Goal: Navigation & Orientation: Find specific page/section

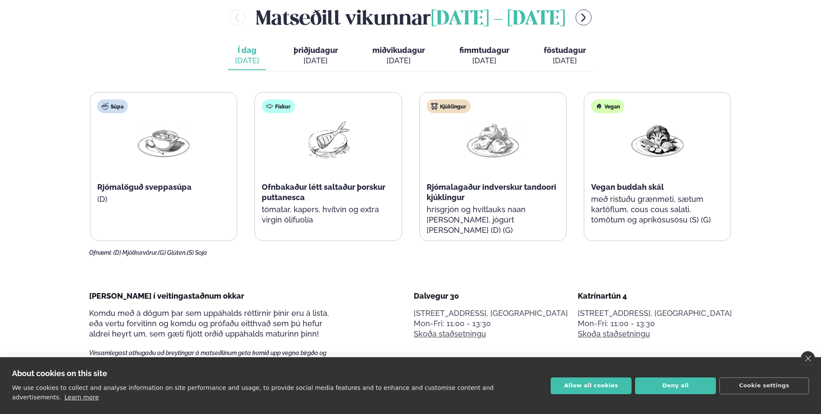
scroll to position [431, 0]
click at [305, 57] on div "[DATE]" at bounding box center [316, 61] width 44 height 10
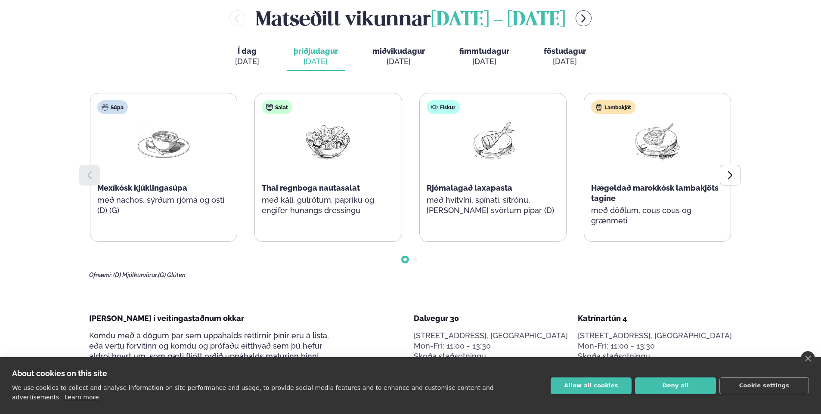
click at [391, 58] on div "[DATE]" at bounding box center [399, 61] width 53 height 10
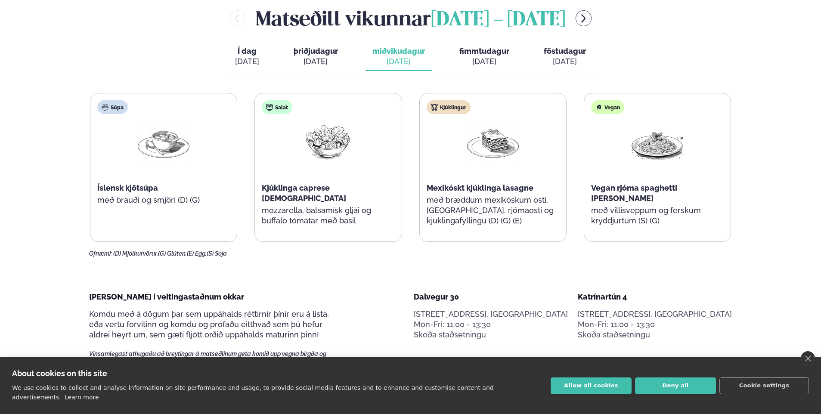
click at [485, 52] on span "fimmtudagur" at bounding box center [485, 51] width 50 height 9
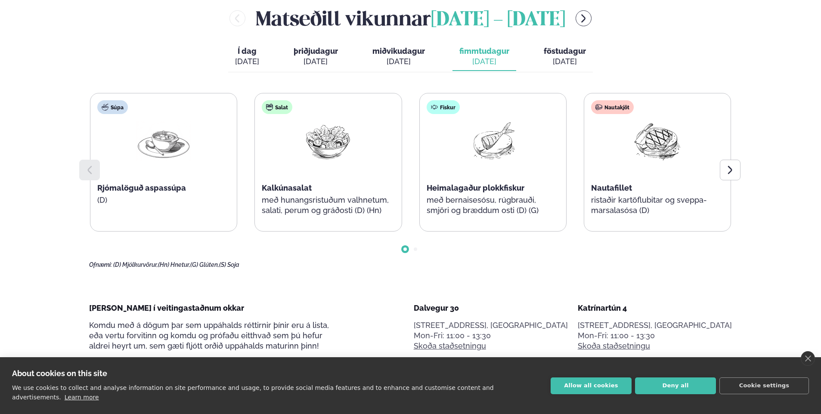
click at [559, 55] on span "föstudagur" at bounding box center [565, 51] width 42 height 9
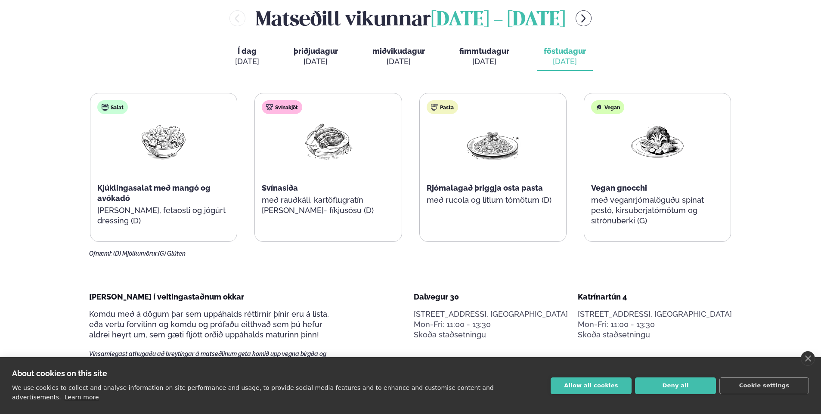
click at [254, 47] on span "Í dag" at bounding box center [247, 51] width 24 height 10
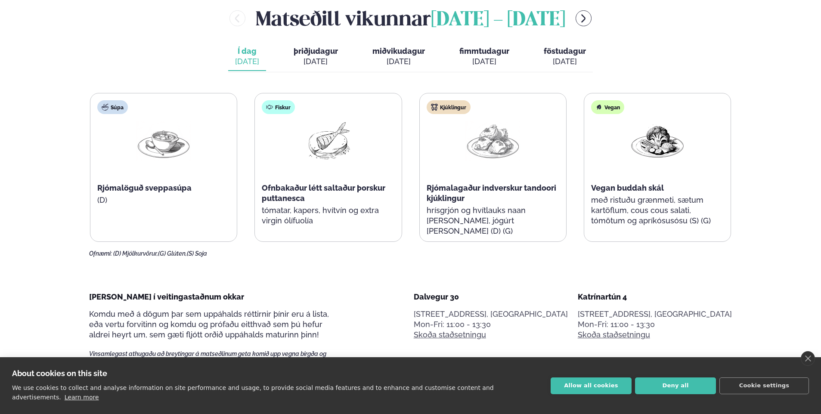
click at [320, 63] on div "[DATE]" at bounding box center [316, 61] width 44 height 10
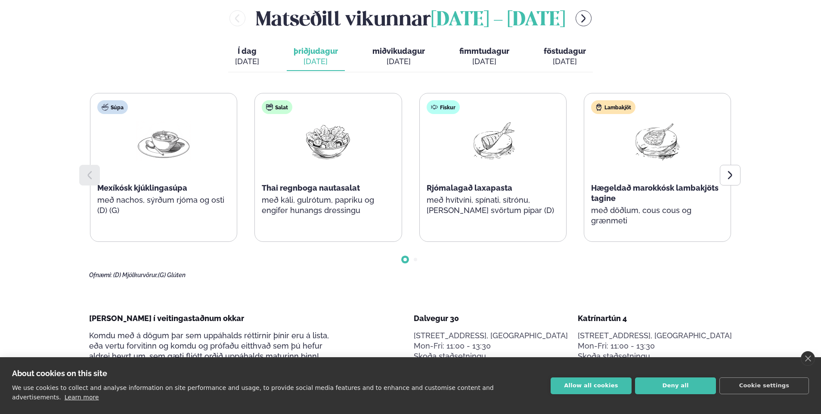
click at [257, 62] on div "[DATE]" at bounding box center [247, 61] width 24 height 10
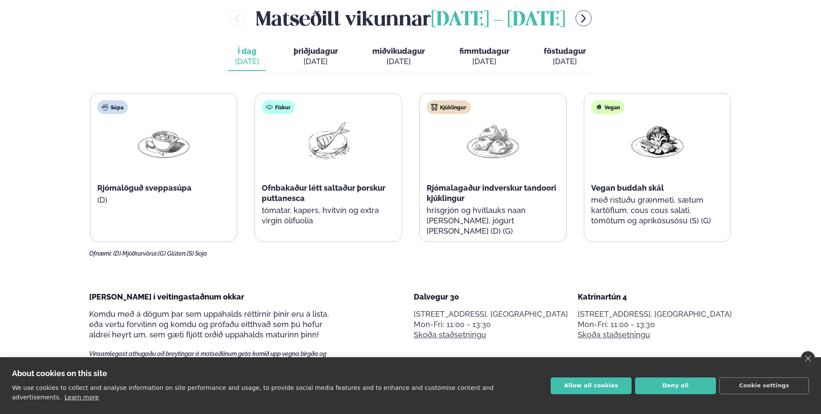
click at [319, 56] on span "þriðjudagur" at bounding box center [316, 51] width 44 height 9
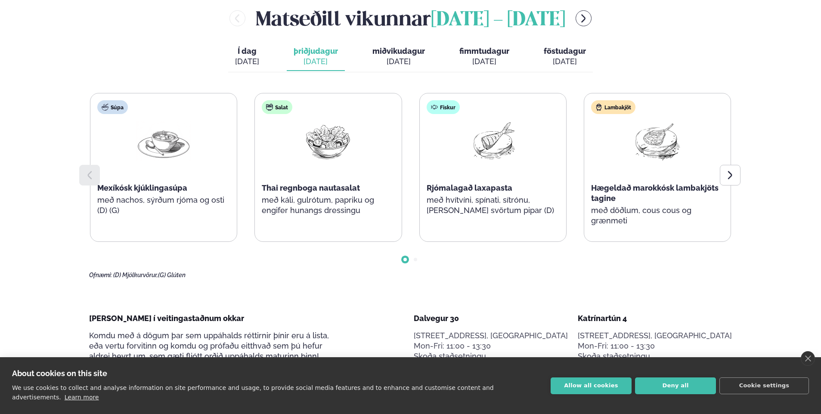
click at [414, 57] on div "[DATE]" at bounding box center [399, 61] width 53 height 10
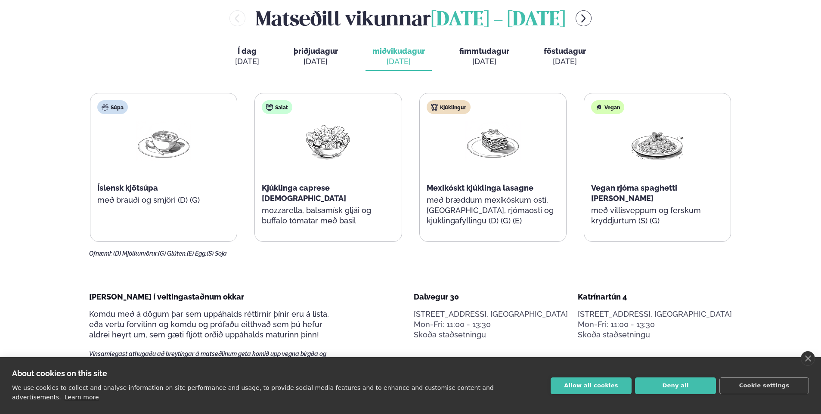
click at [487, 56] on button "fimmtudagur fim. [DATE]" at bounding box center [485, 57] width 64 height 28
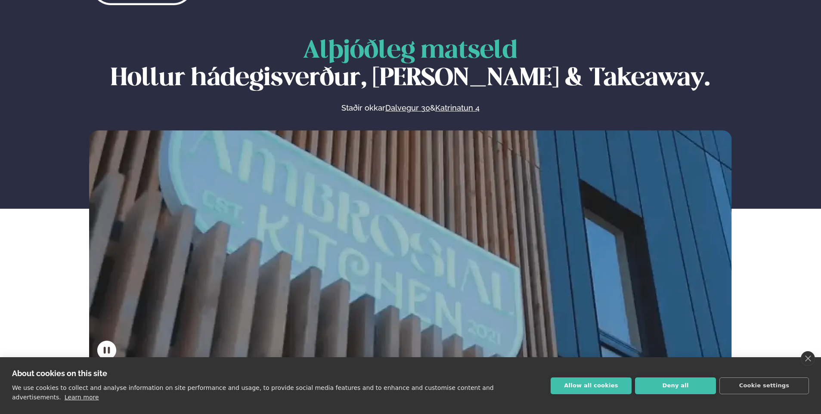
scroll to position [0, 0]
